Goal: Check status: Check status

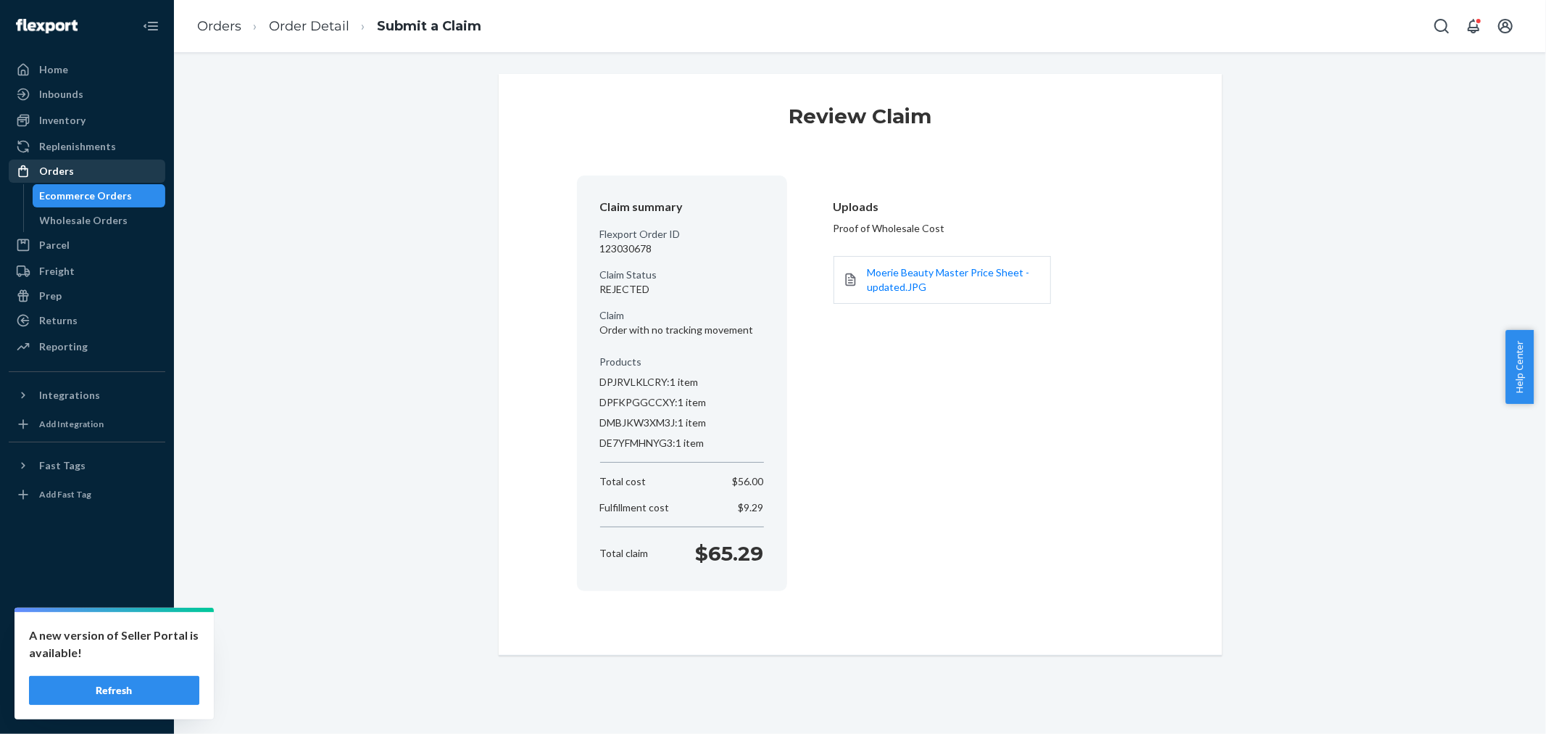
click at [106, 182] on link "Orders" at bounding box center [87, 170] width 157 height 23
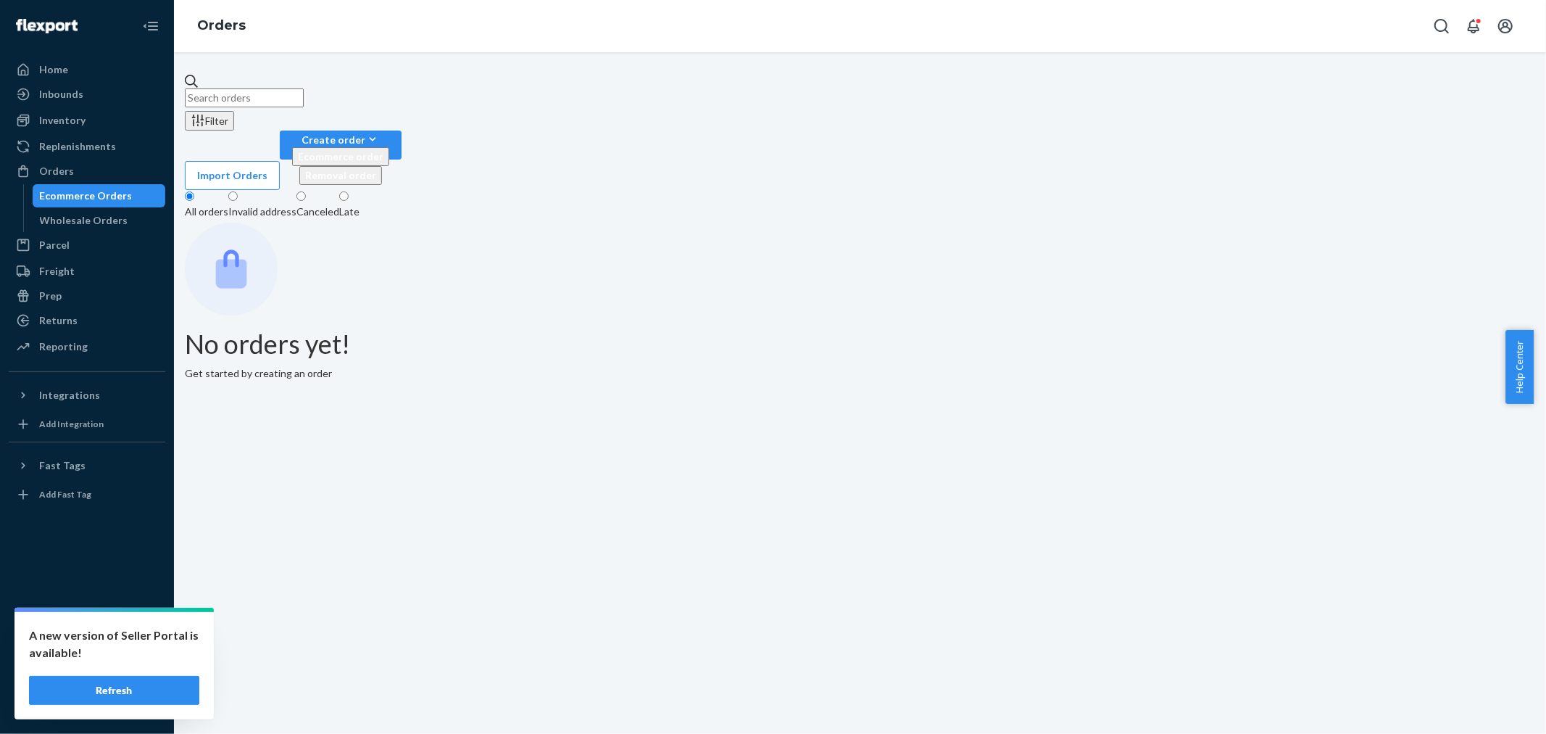
click at [304, 88] on input "text" at bounding box center [244, 97] width 119 height 19
paste input "3146967"
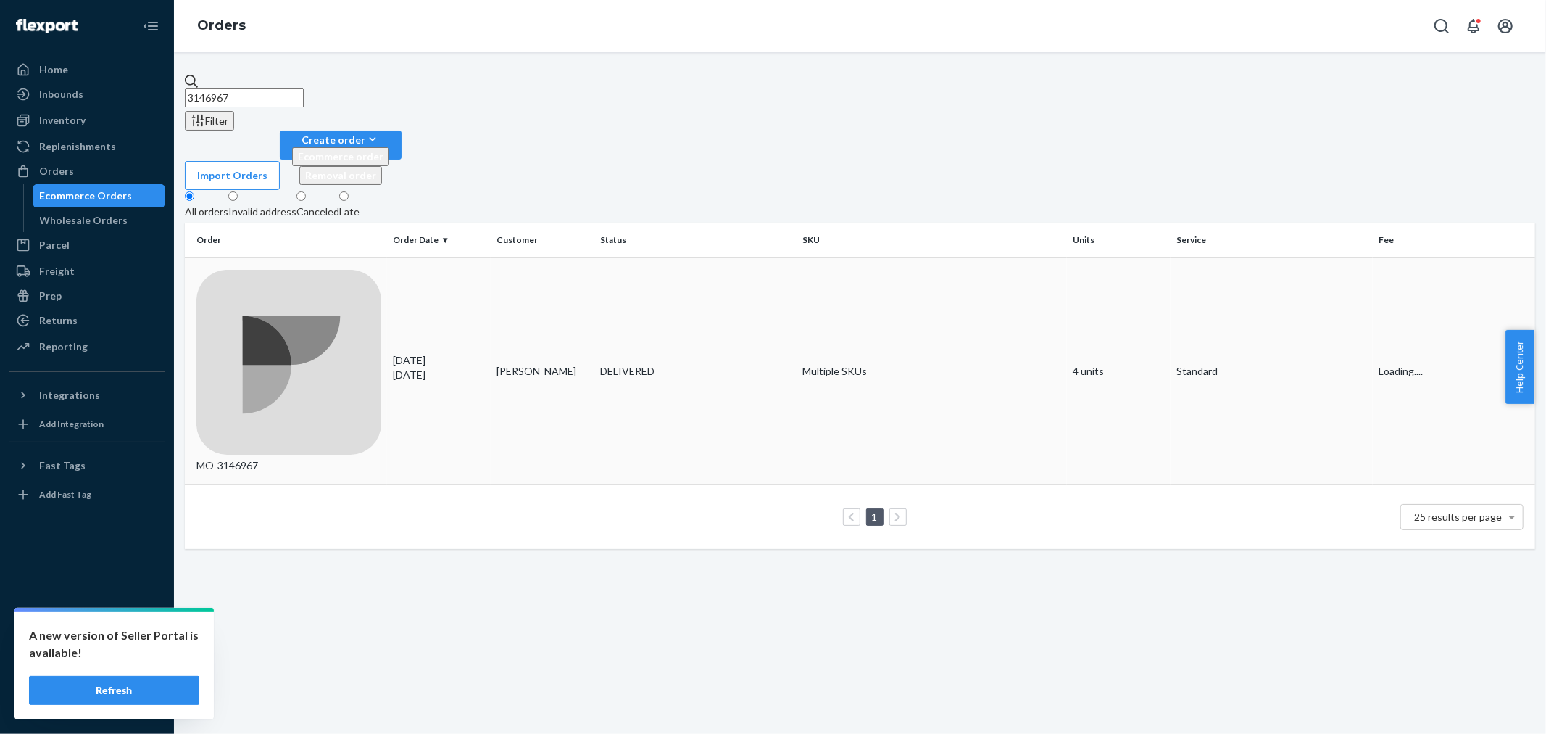
type input "3146967"
click at [573, 257] on td "[PERSON_NAME]" at bounding box center [543, 370] width 104 height 227
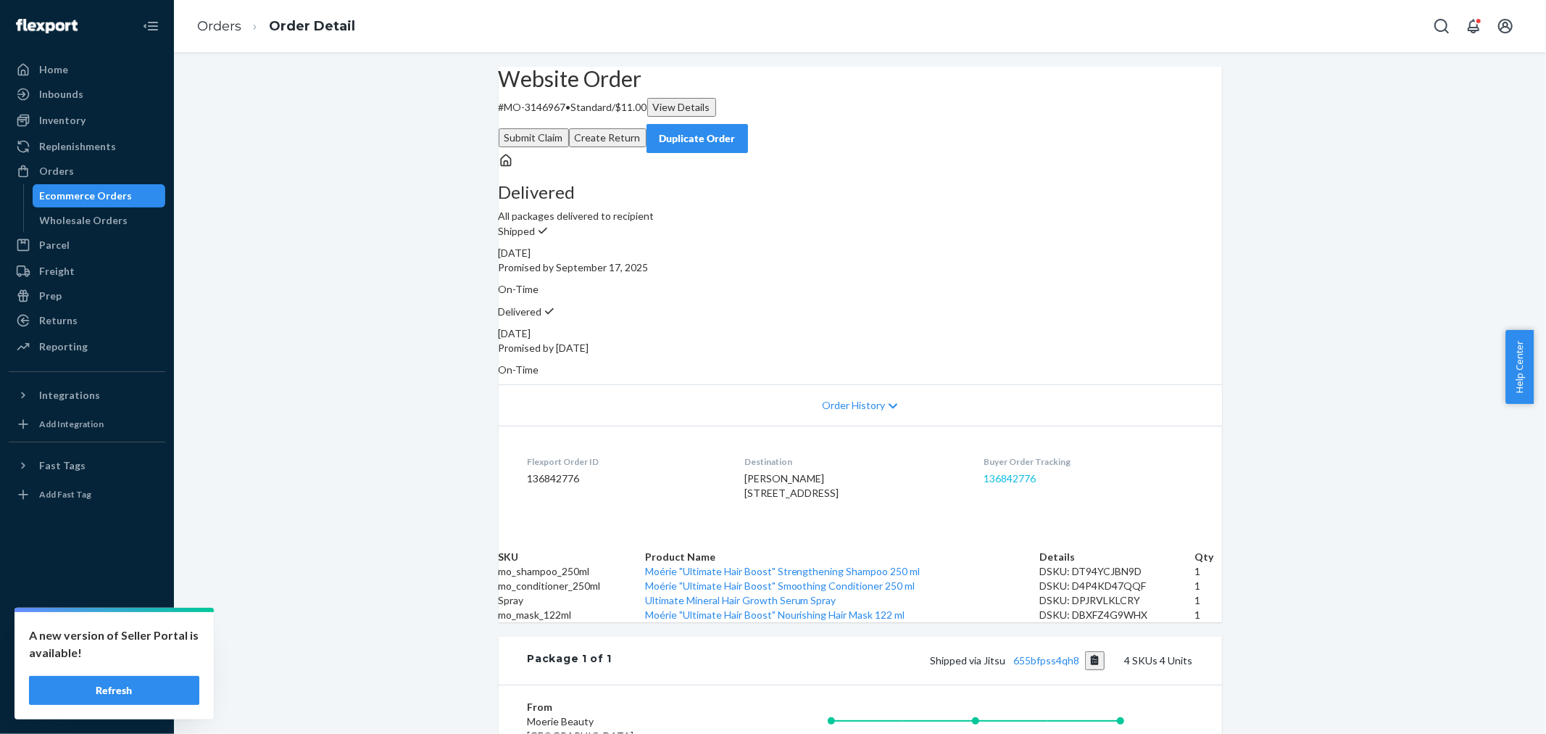
drag, startPoint x: 1009, startPoint y: 445, endPoint x: 1011, endPoint y: 452, distance: 7.4
click at [1010, 455] on dt "Buyer Order Tracking" at bounding box center [1088, 461] width 209 height 12
click at [1011, 472] on link "136842776" at bounding box center [1010, 478] width 52 height 12
